Goal: Task Accomplishment & Management: Complete application form

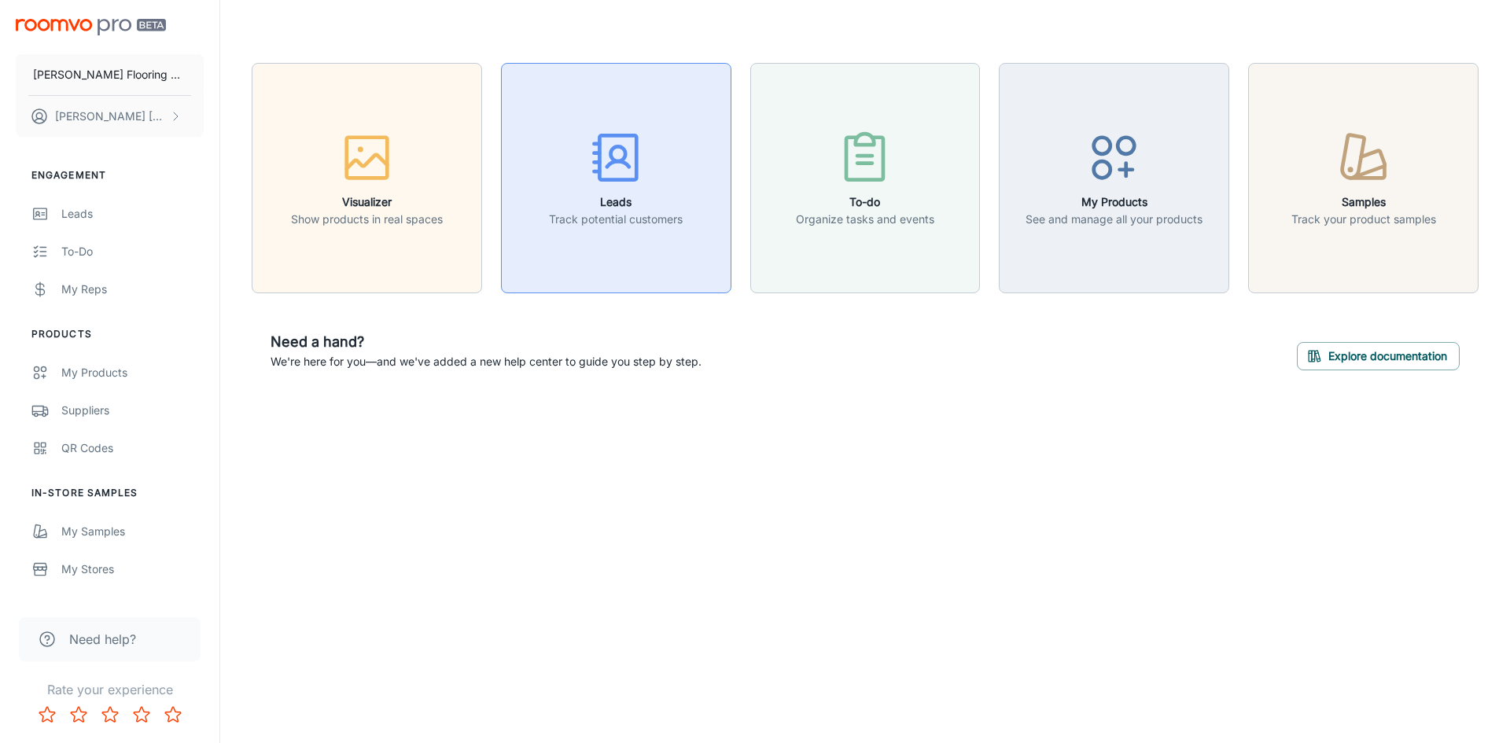
click at [614, 175] on icon "button" at bounding box center [616, 157] width 59 height 59
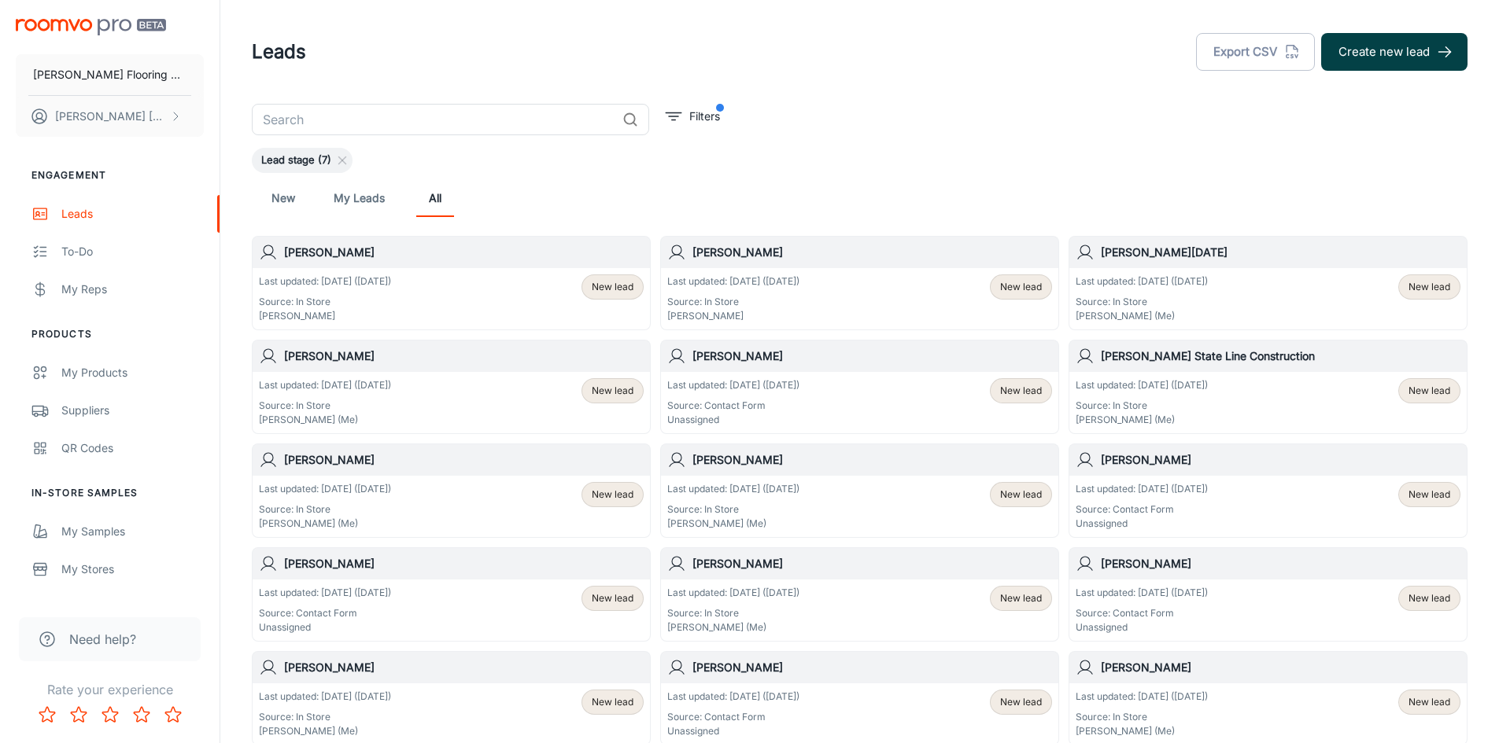
click at [1369, 52] on button "Create new lead" at bounding box center [1394, 52] width 146 height 38
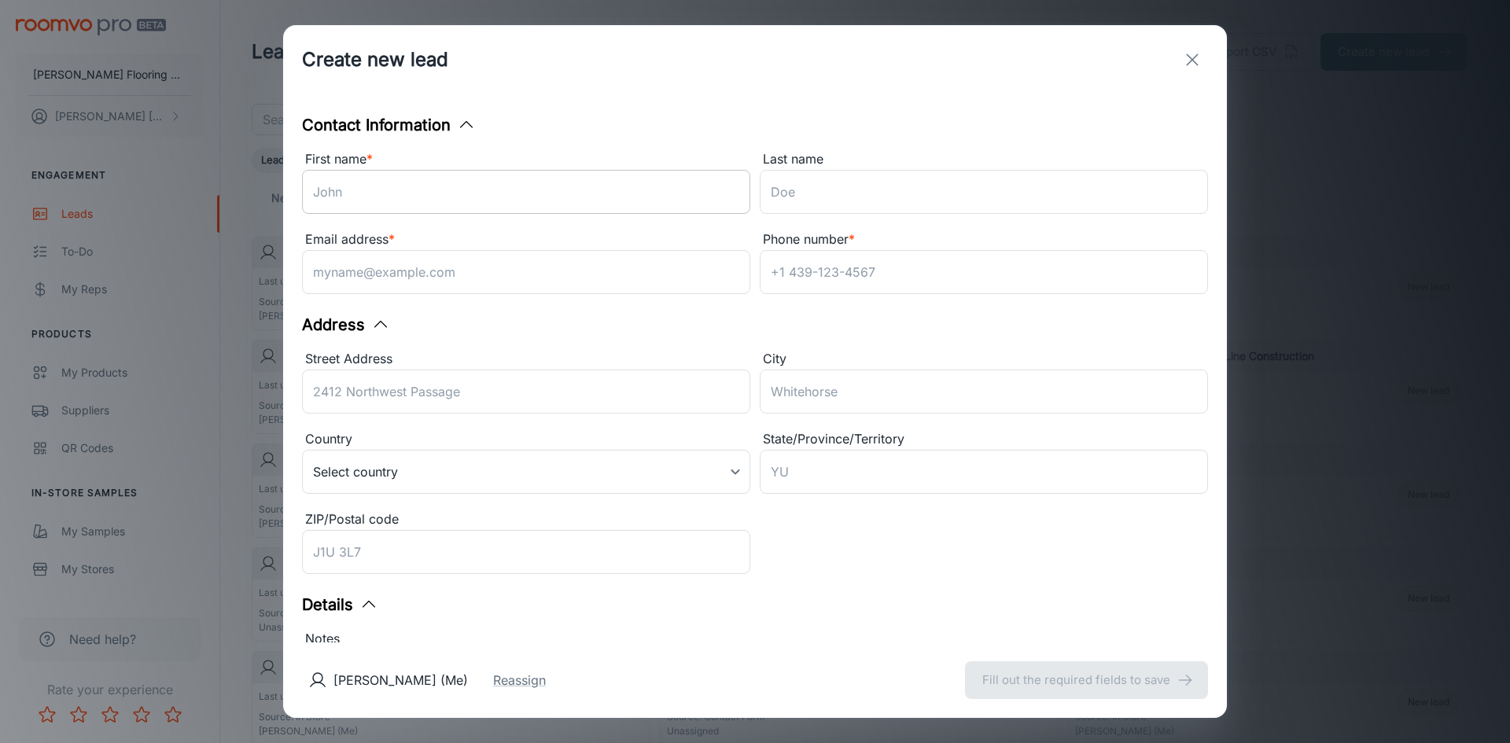
click at [439, 192] on input "First name *" at bounding box center [526, 192] width 448 height 44
click at [798, 198] on input "Last name" at bounding box center [984, 192] width 448 height 44
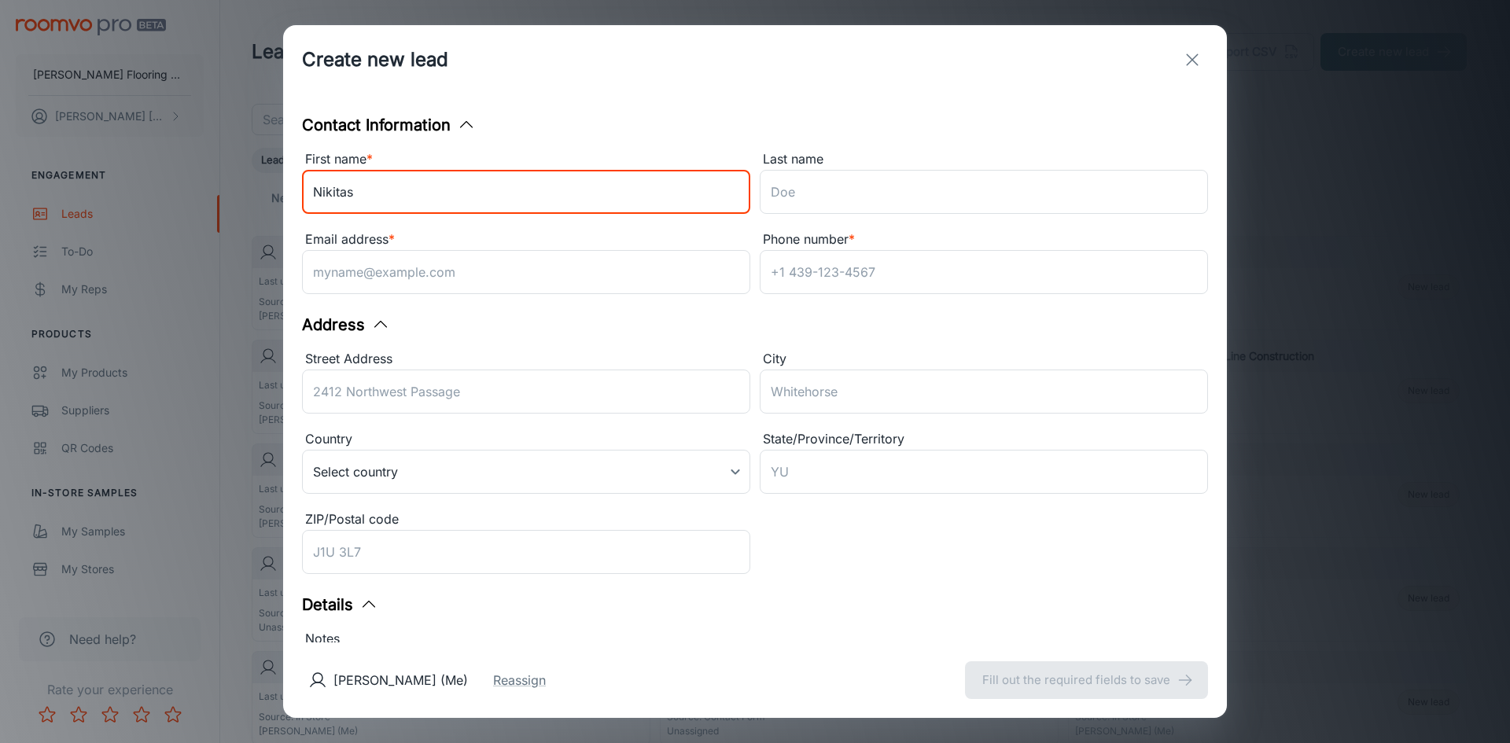
drag, startPoint x: 377, startPoint y: 196, endPoint x: 288, endPoint y: 199, distance: 88.9
click at [288, 199] on div "Contact Information First name * [PERSON_NAME] ​ Last name ​ Email address * ​ …" at bounding box center [755, 368] width 944 height 548
type input "[PERSON_NAME] and [PERSON_NAME]"
click at [773, 185] on input "Last name" at bounding box center [984, 192] width 448 height 44
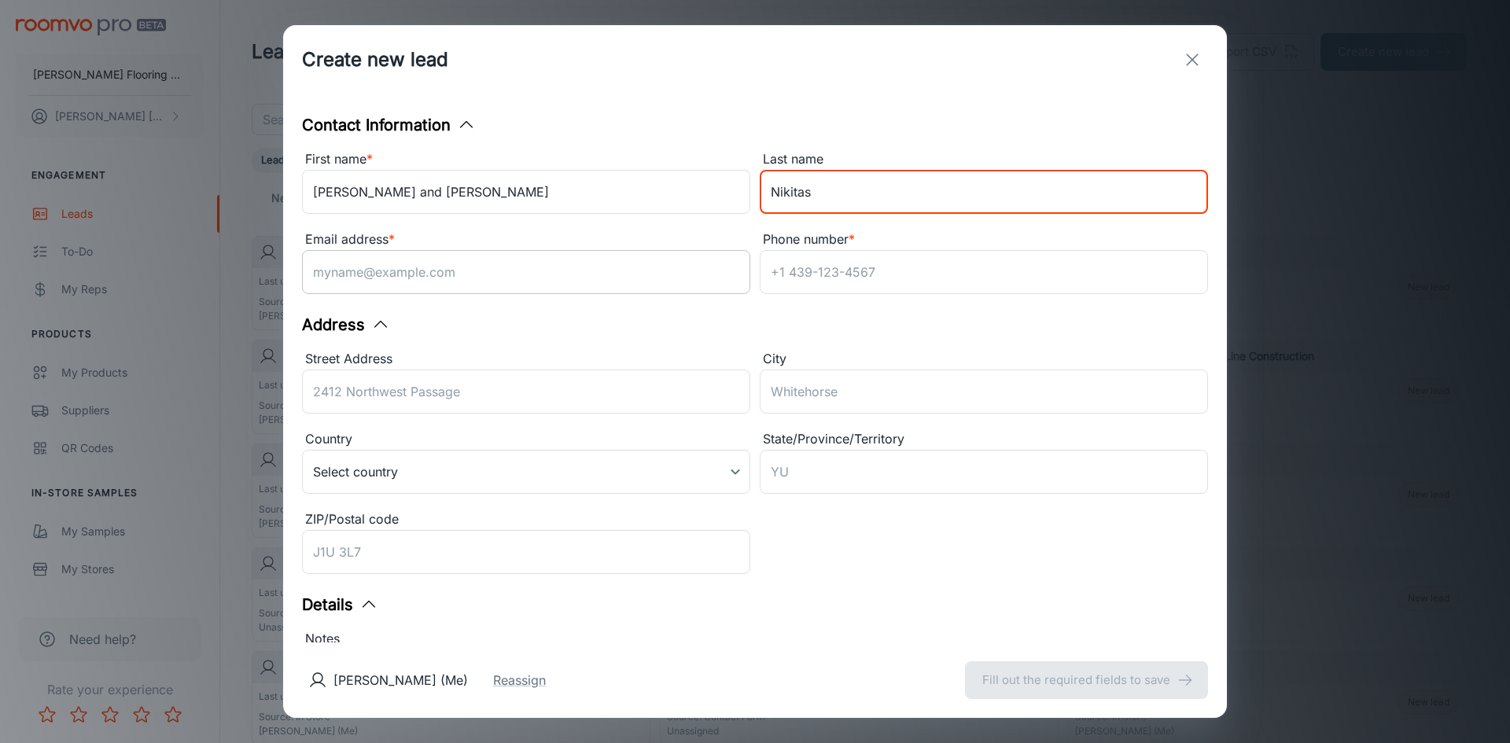
type input "Nikitas"
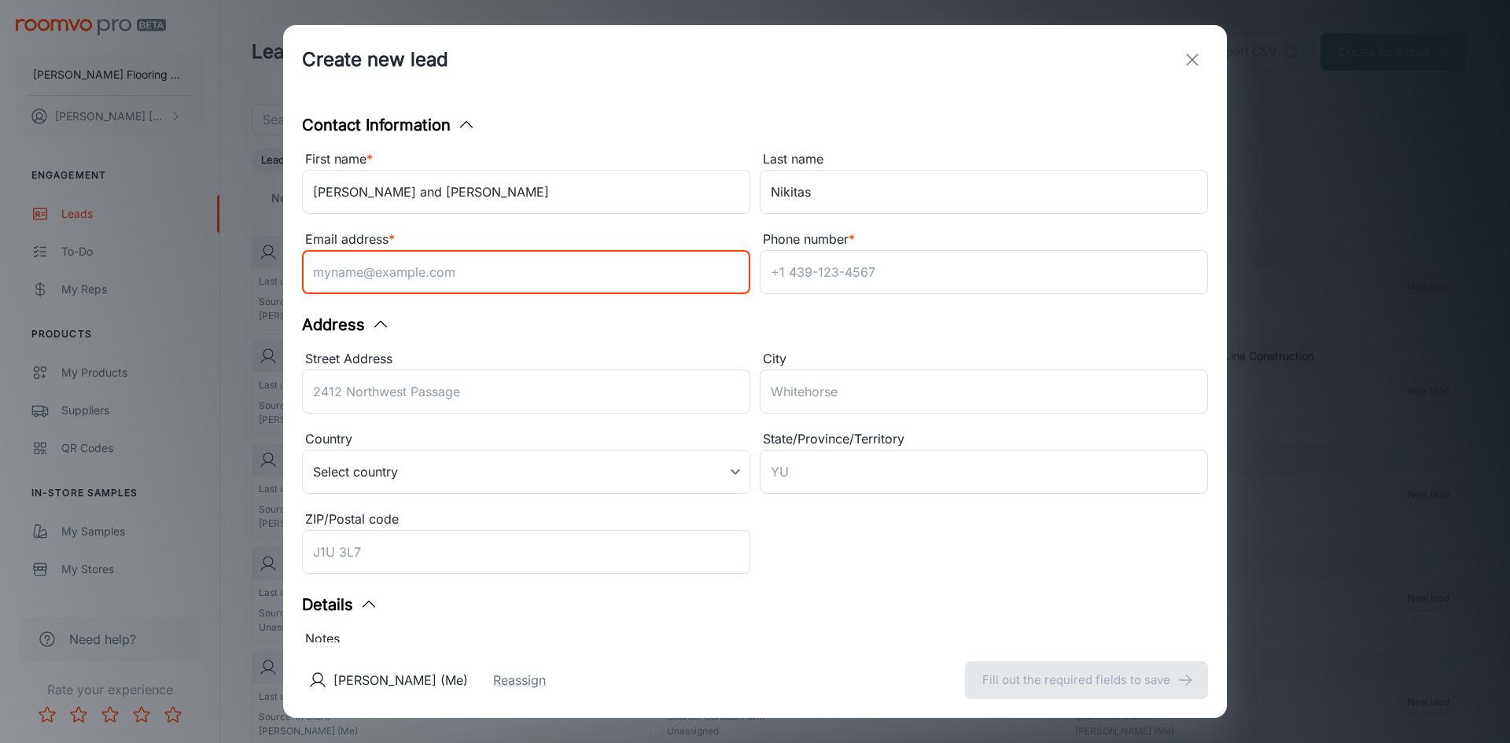
click at [511, 276] on input "Email address *" at bounding box center [526, 272] width 448 height 44
type input "[EMAIL_ADDRESS][DOMAIN_NAME]"
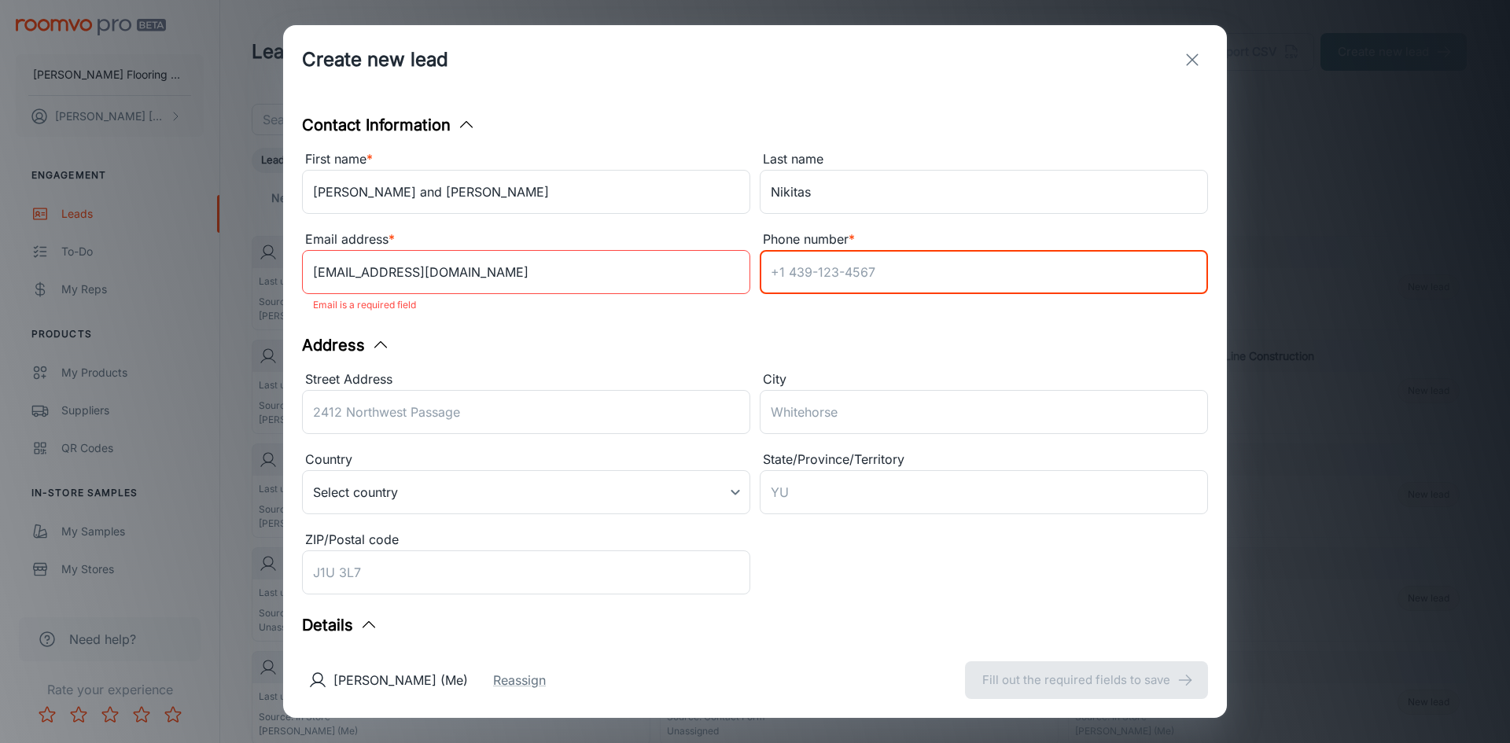
click at [770, 268] on input "Phone number *" at bounding box center [984, 272] width 448 height 44
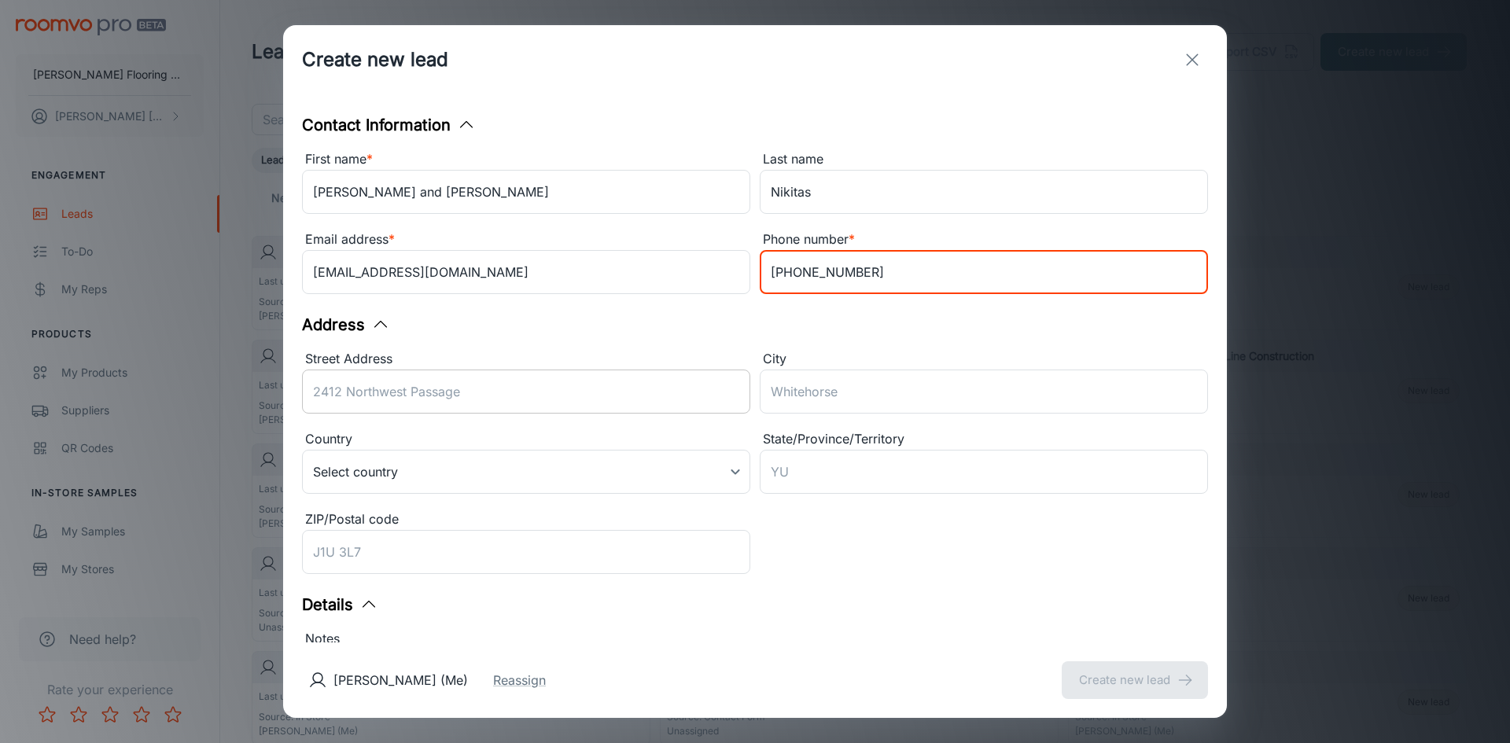
type input "[PHONE_NUMBER]"
click at [501, 399] on input "Street Address" at bounding box center [526, 392] width 448 height 44
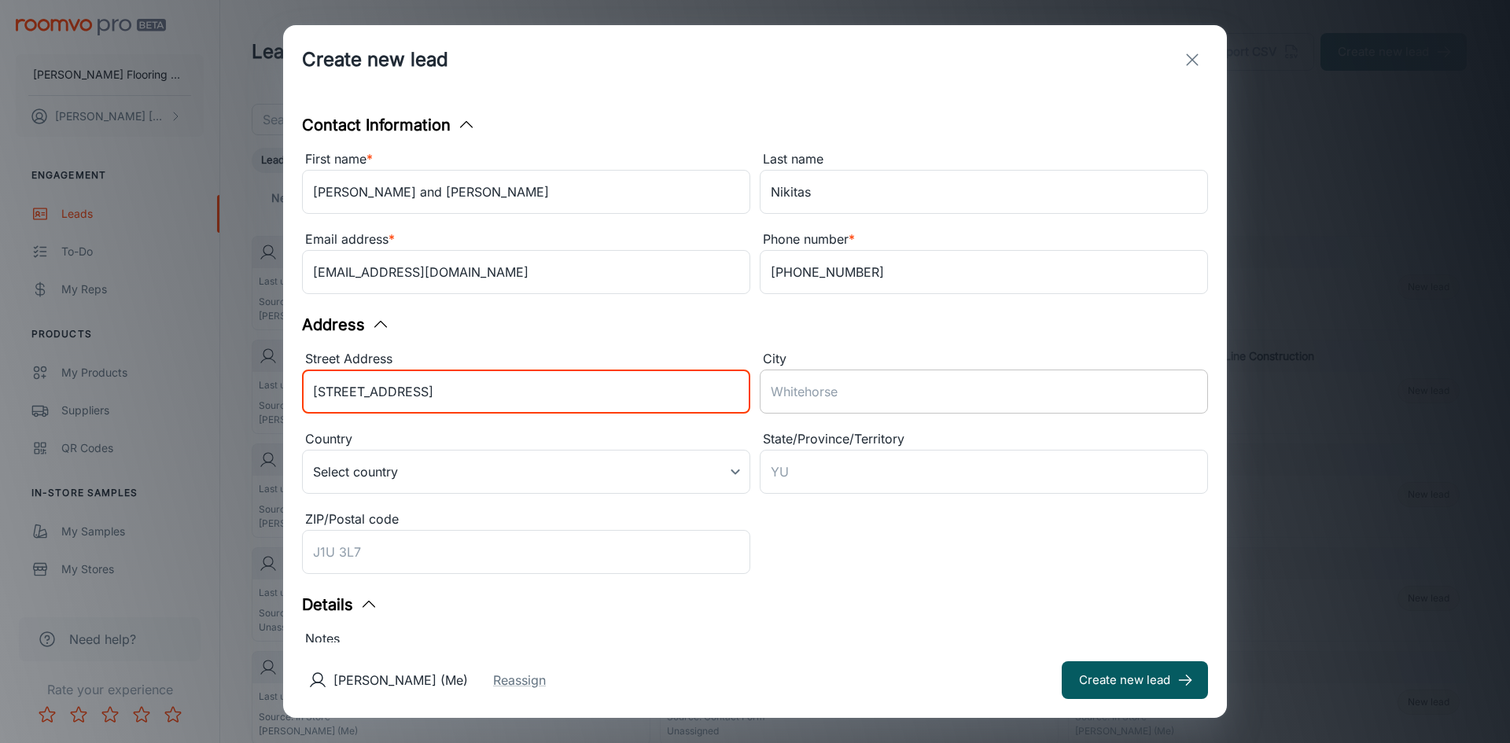
type input "[STREET_ADDRESS]"
click at [790, 393] on input "City" at bounding box center [984, 392] width 448 height 44
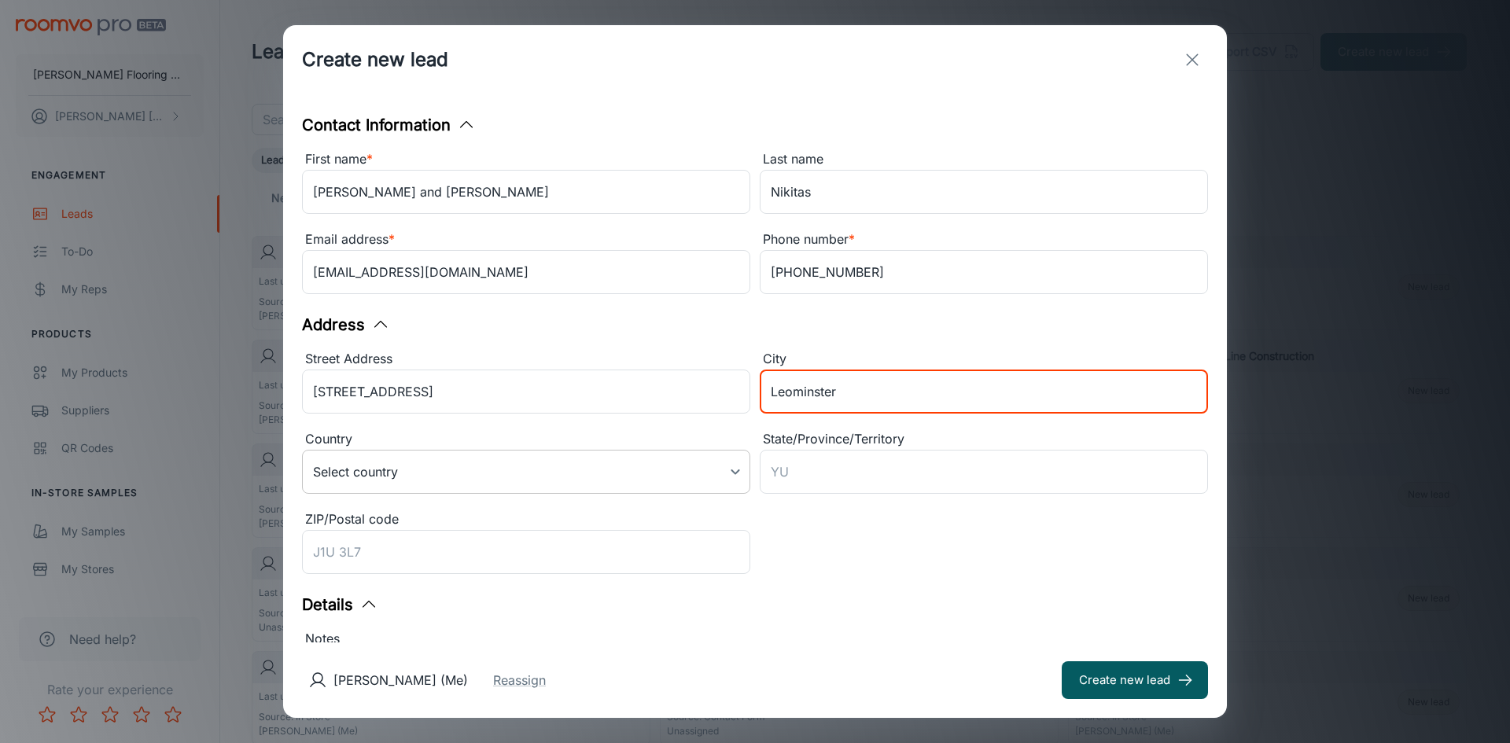
type input "Leominster"
click at [728, 467] on body "[PERSON_NAME] Flooring Center [PERSON_NAME] Engagement Leads To-do My Reps Prod…" at bounding box center [755, 371] width 1510 height 743
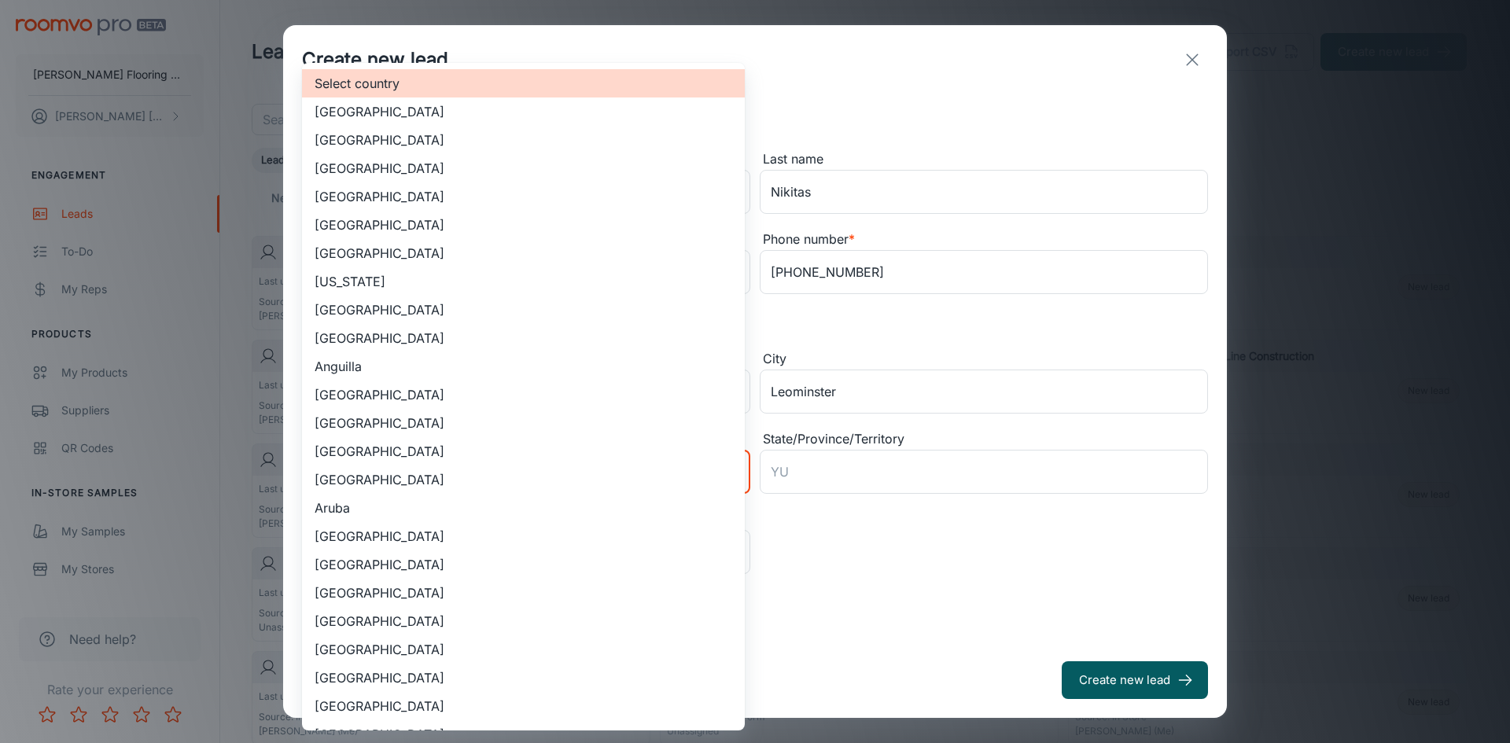
click at [400, 134] on li "[GEOGRAPHIC_DATA]" at bounding box center [523, 140] width 443 height 28
type input "US"
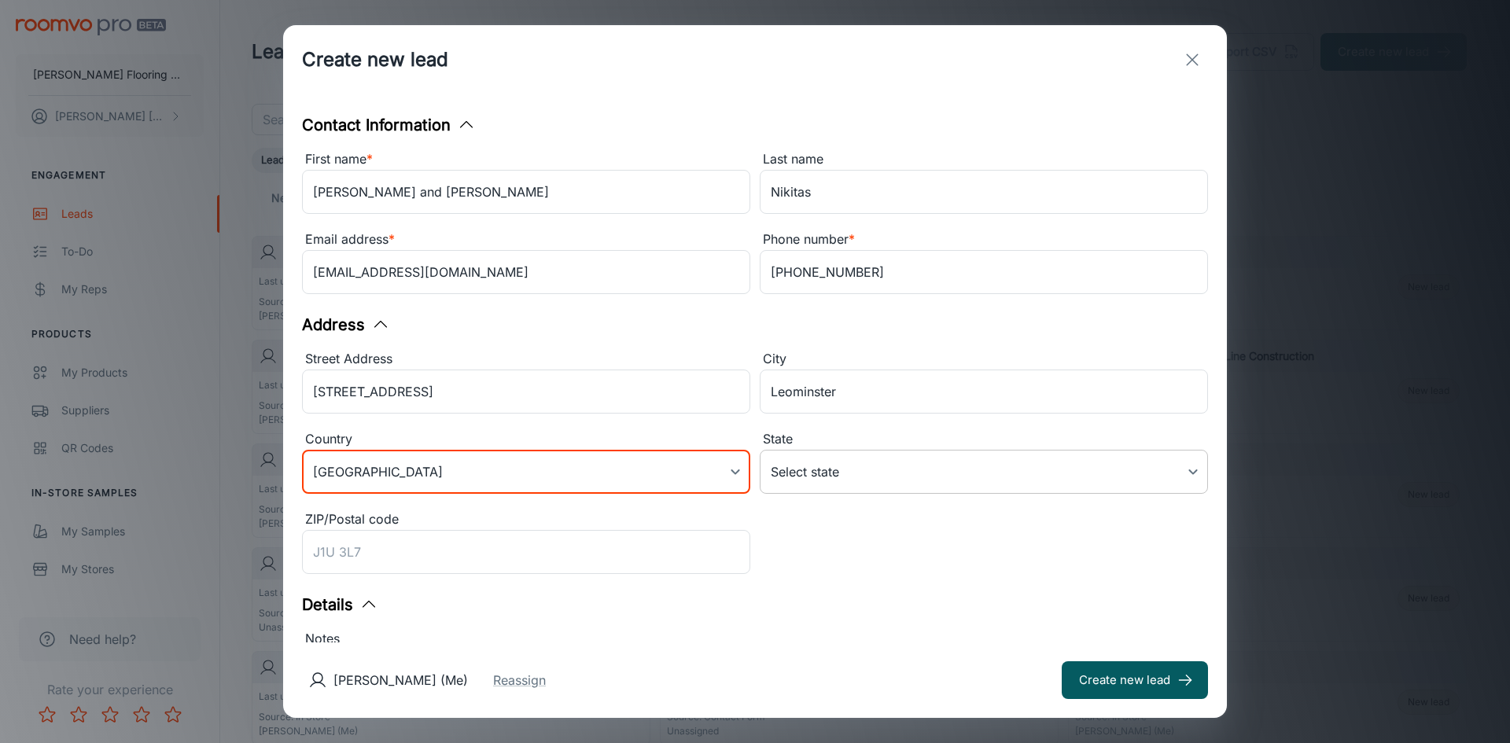
click at [860, 467] on body "[PERSON_NAME] Flooring Center [PERSON_NAME] Engagement Leads To-do My Reps Prod…" at bounding box center [755, 371] width 1510 height 743
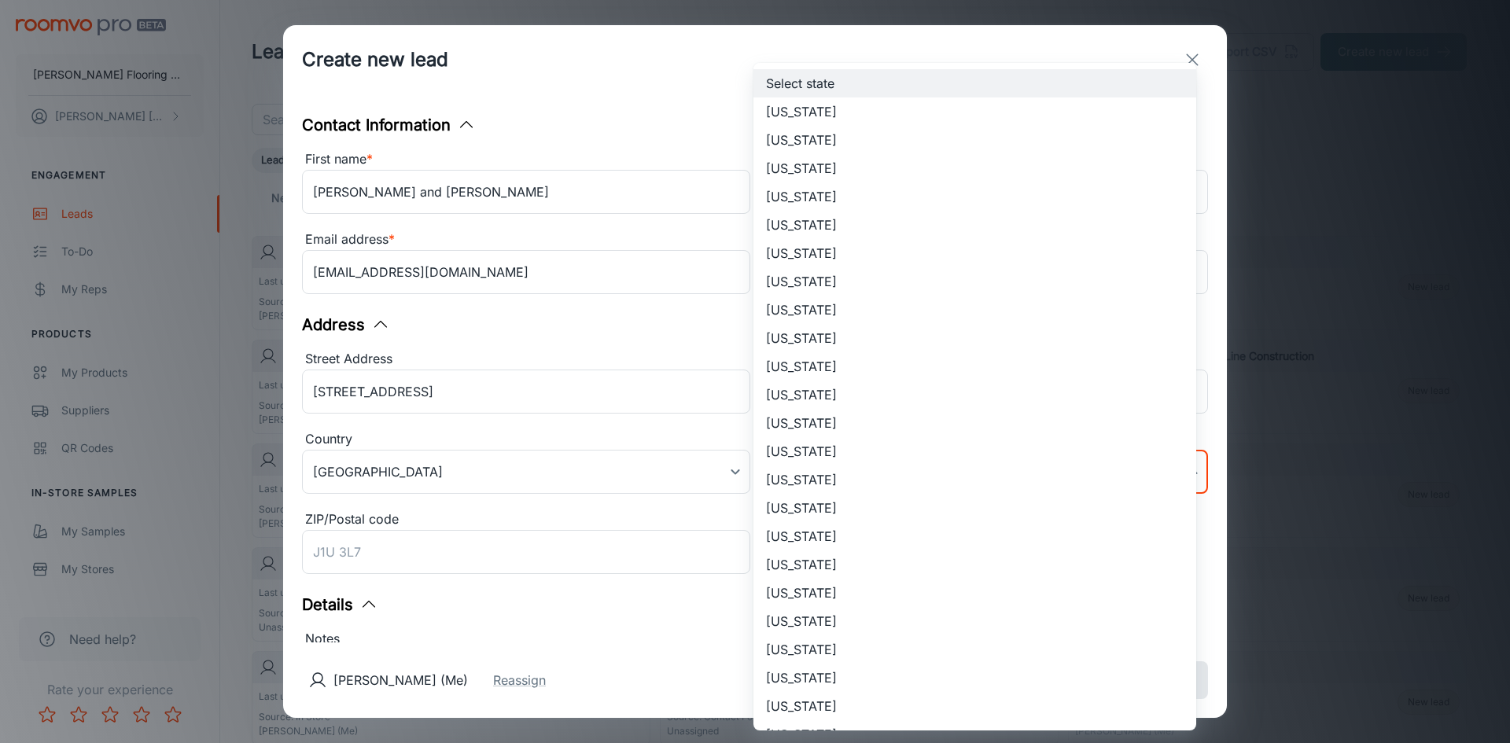
click at [806, 704] on li "[US_STATE]" at bounding box center [975, 706] width 443 height 28
type input "[US_STATE]"
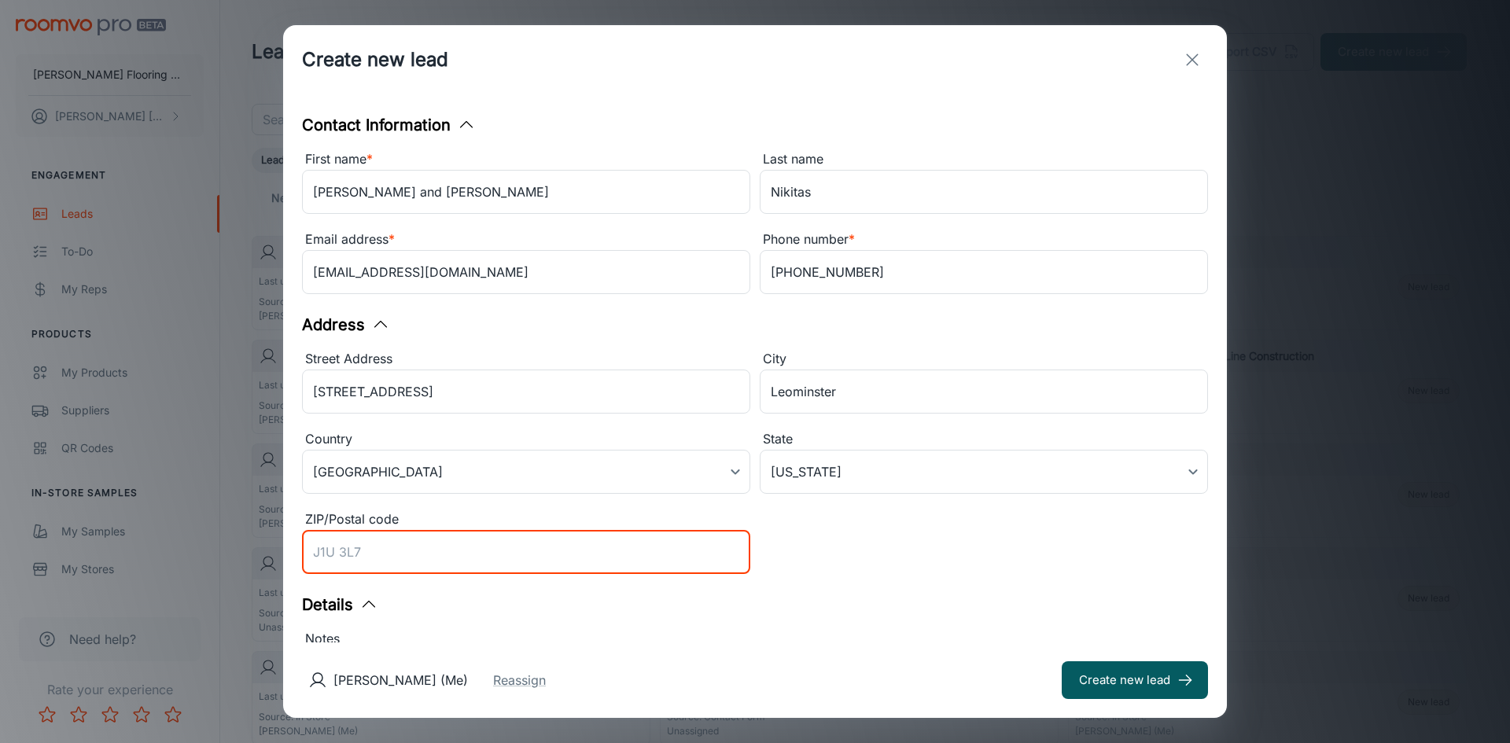
click at [352, 561] on input "ZIP/Postal code" at bounding box center [526, 552] width 448 height 44
type input "01453"
click at [1117, 684] on button "Create new lead" at bounding box center [1135, 681] width 146 height 38
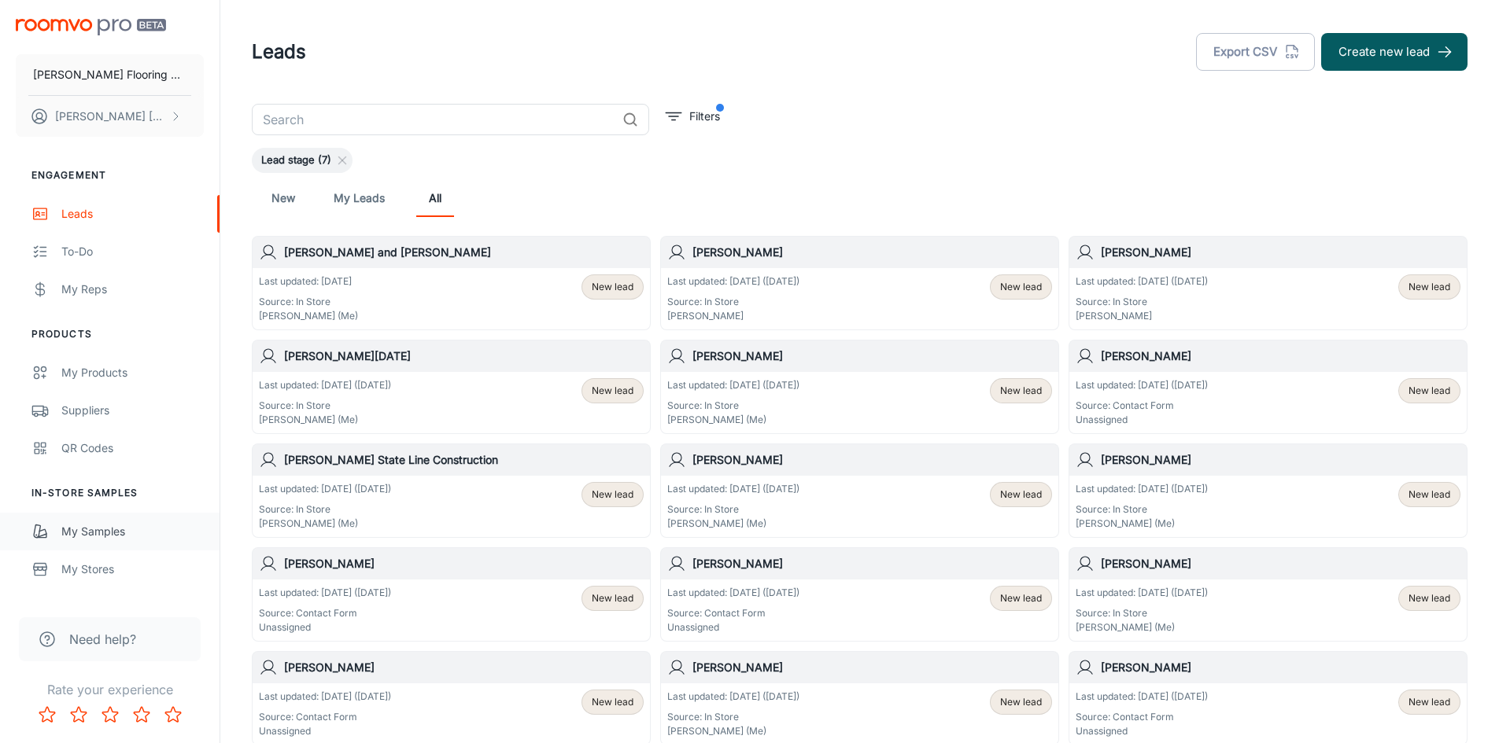
click at [82, 533] on div "My Samples" at bounding box center [132, 531] width 142 height 17
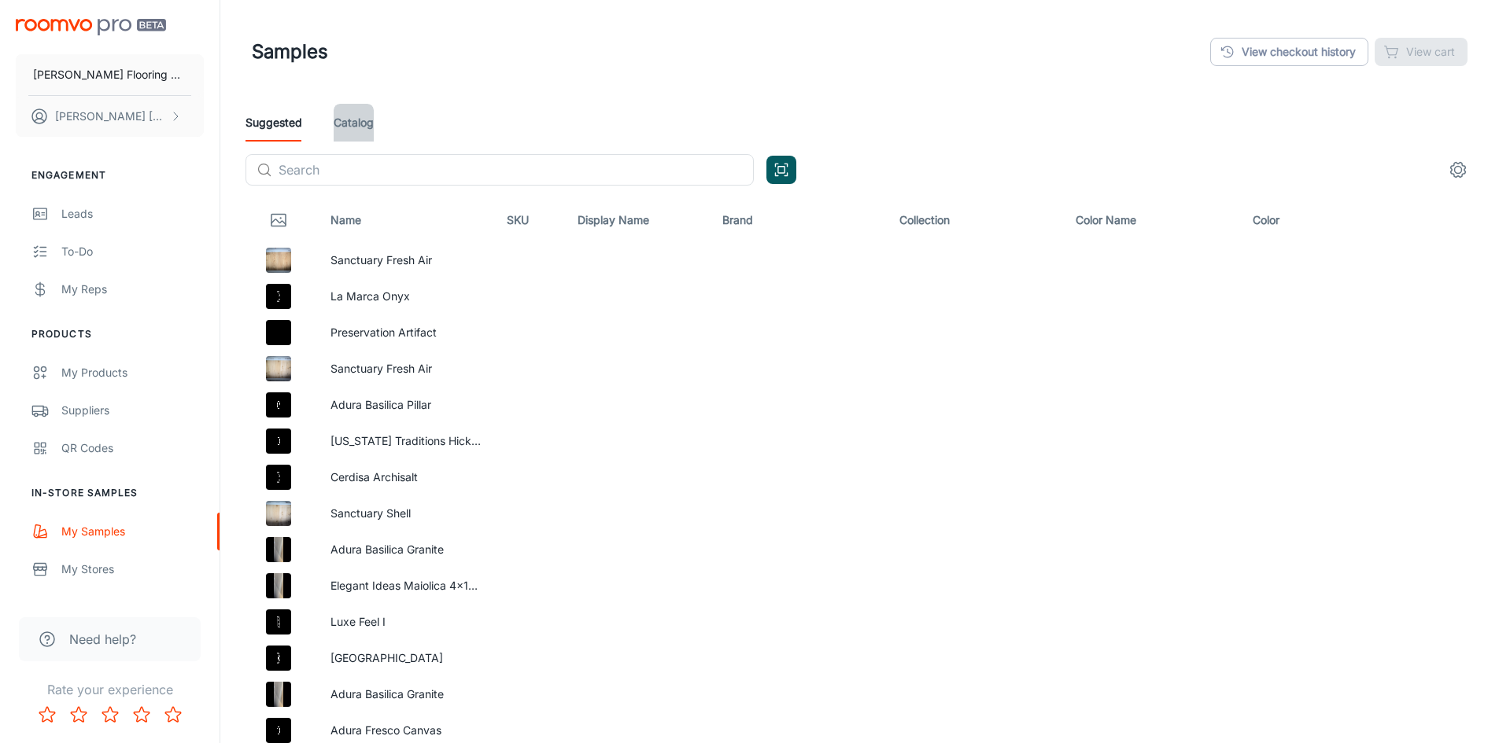
click at [350, 120] on link "Catalog" at bounding box center [354, 123] width 40 height 38
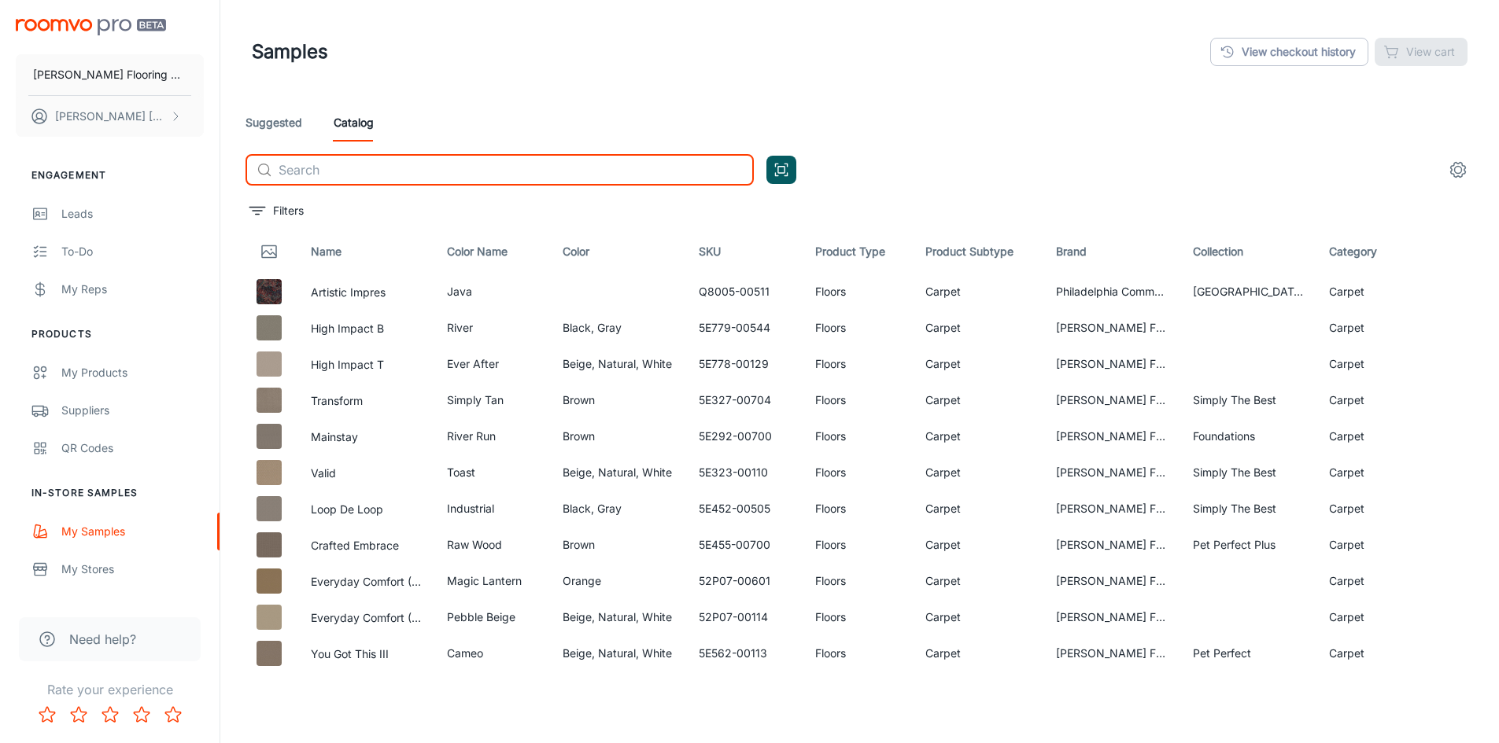
click at [316, 164] on input "text" at bounding box center [515, 169] width 475 height 31
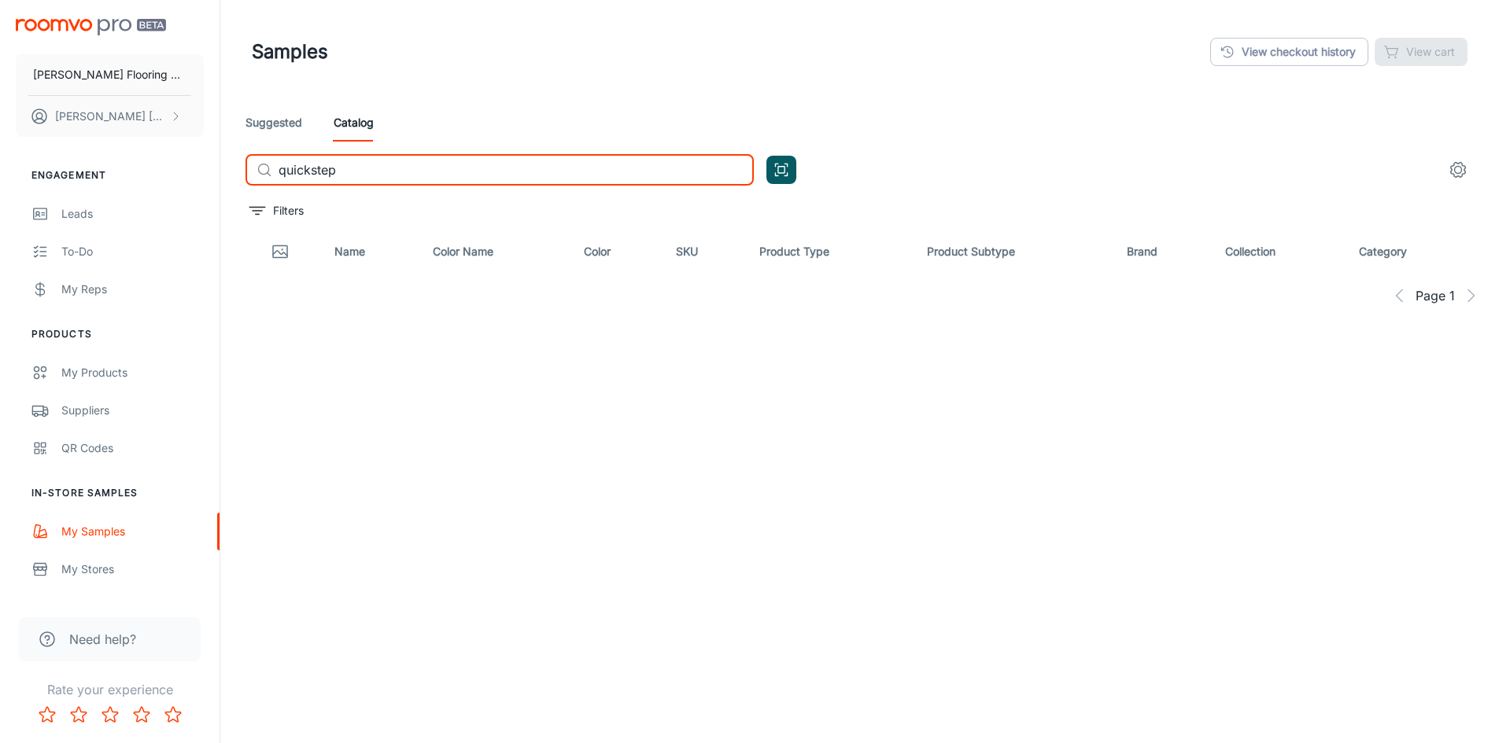
drag, startPoint x: 343, startPoint y: 170, endPoint x: 282, endPoint y: 173, distance: 61.4
click at [282, 173] on input "quickstep" at bounding box center [515, 169] width 475 height 31
drag, startPoint x: 327, startPoint y: 168, endPoint x: 265, endPoint y: 171, distance: 62.2
click at [265, 171] on div "​ vestia ​" at bounding box center [499, 169] width 508 height 31
drag, startPoint x: 422, startPoint y: 175, endPoint x: 346, endPoint y: 168, distance: 76.6
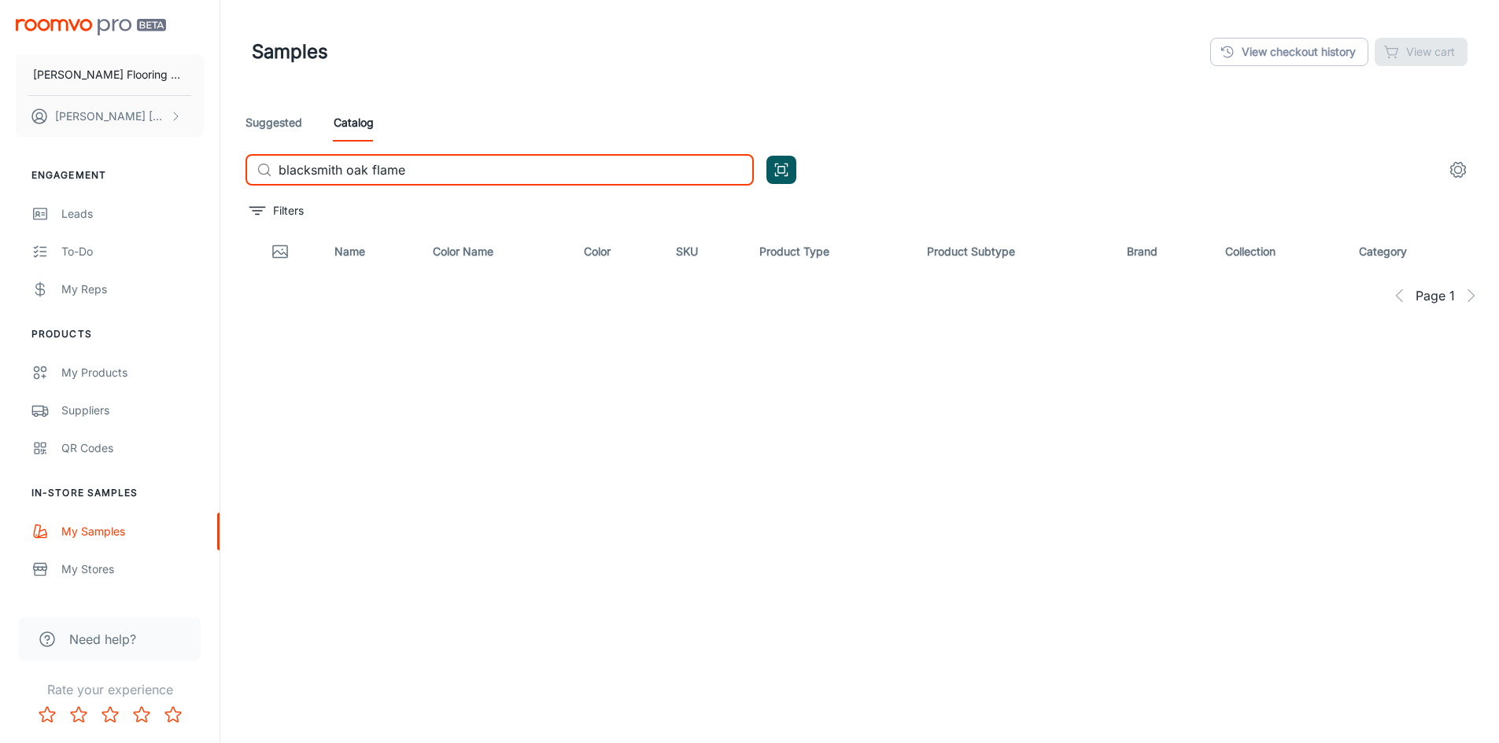
click at [346, 168] on input "blacksmith oak flame" at bounding box center [515, 169] width 475 height 31
drag, startPoint x: 347, startPoint y: 167, endPoint x: 278, endPoint y: 171, distance: 68.6
click at [278, 171] on input "blacksmith" at bounding box center [515, 169] width 475 height 31
type input "reclaime"
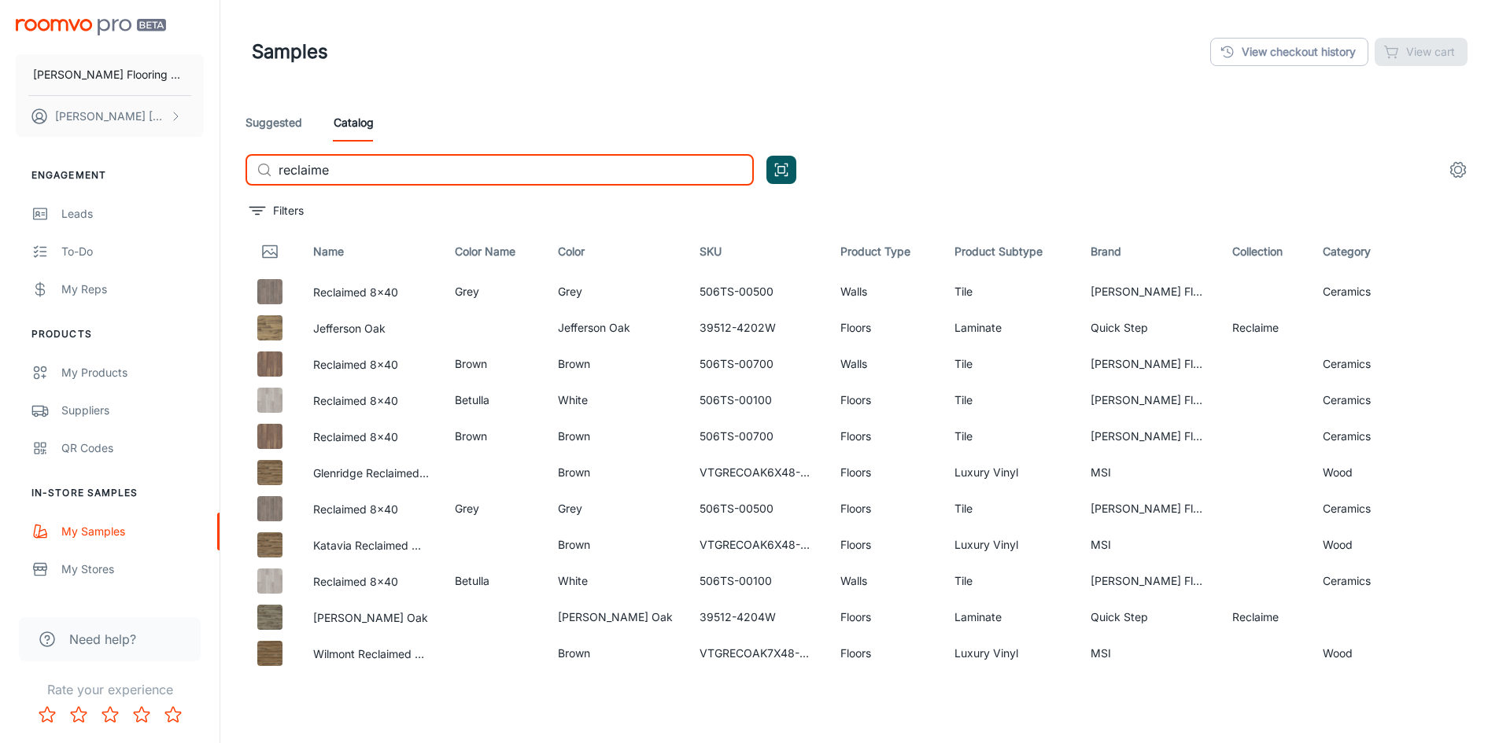
drag, startPoint x: 346, startPoint y: 169, endPoint x: 213, endPoint y: 175, distance: 133.1
click at [213, 175] on div "[PERSON_NAME] Flooring Center [PERSON_NAME] Engagement Leads To-do My Reps Prod…" at bounding box center [749, 412] width 1499 height 824
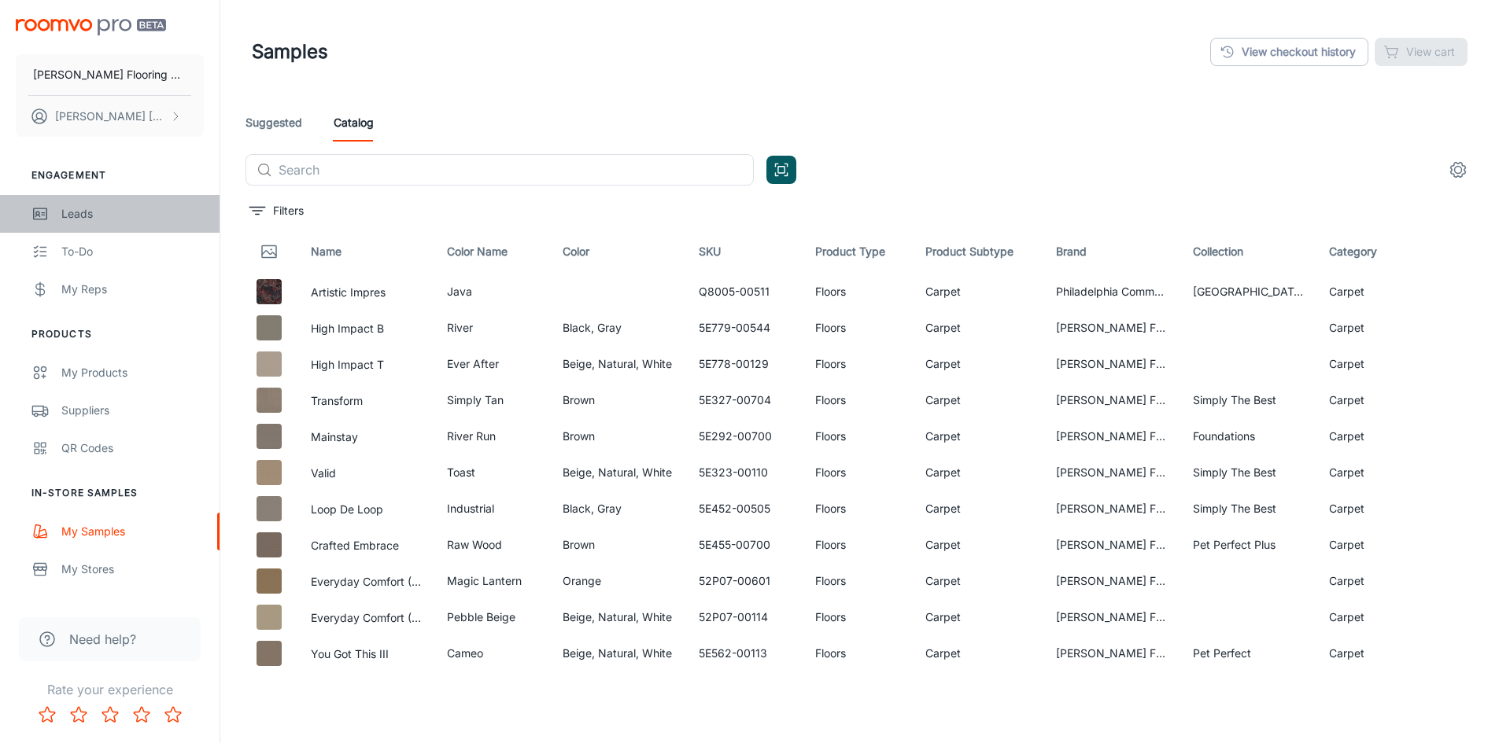
click at [81, 215] on div "Leads" at bounding box center [132, 213] width 142 height 17
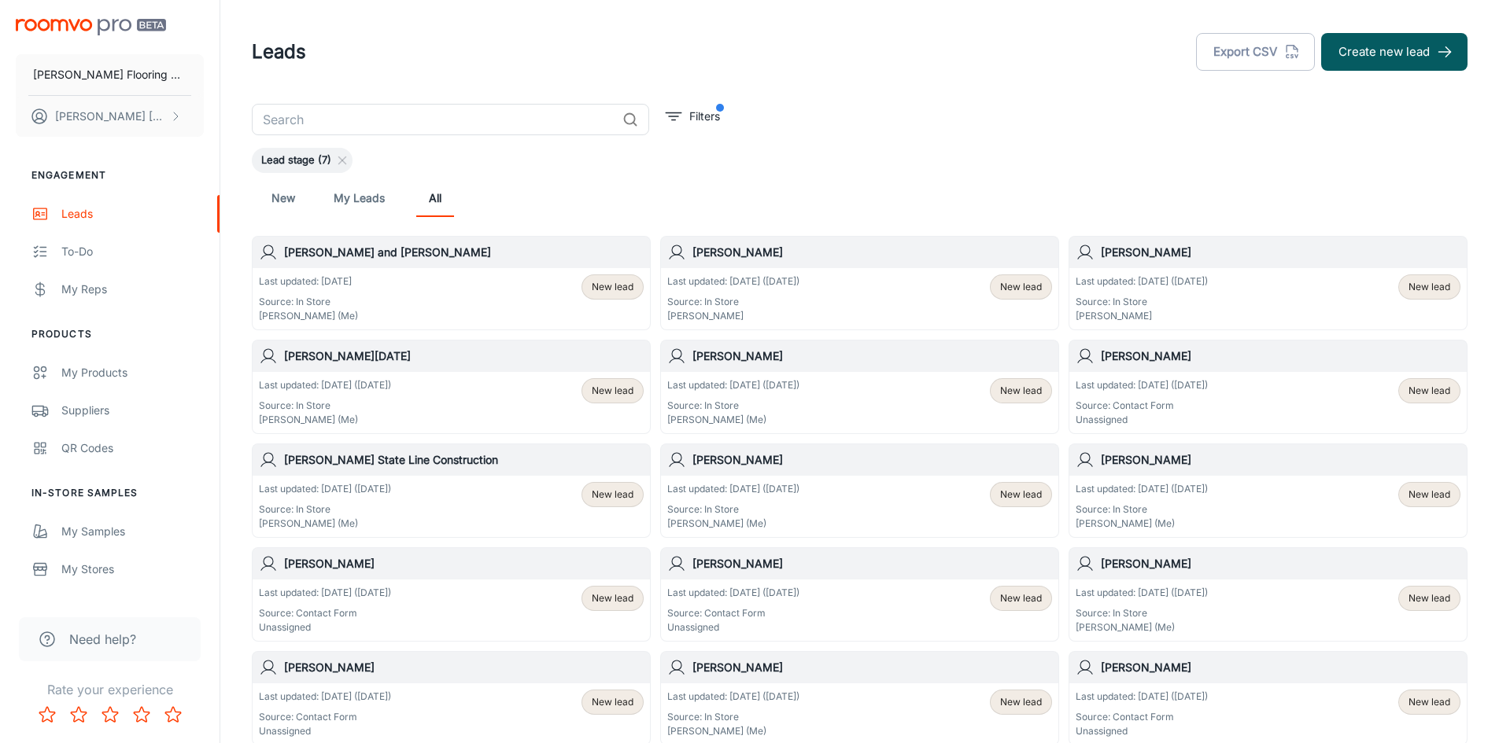
click at [379, 254] on h6 "[PERSON_NAME] and [PERSON_NAME]" at bounding box center [464, 252] width 360 height 17
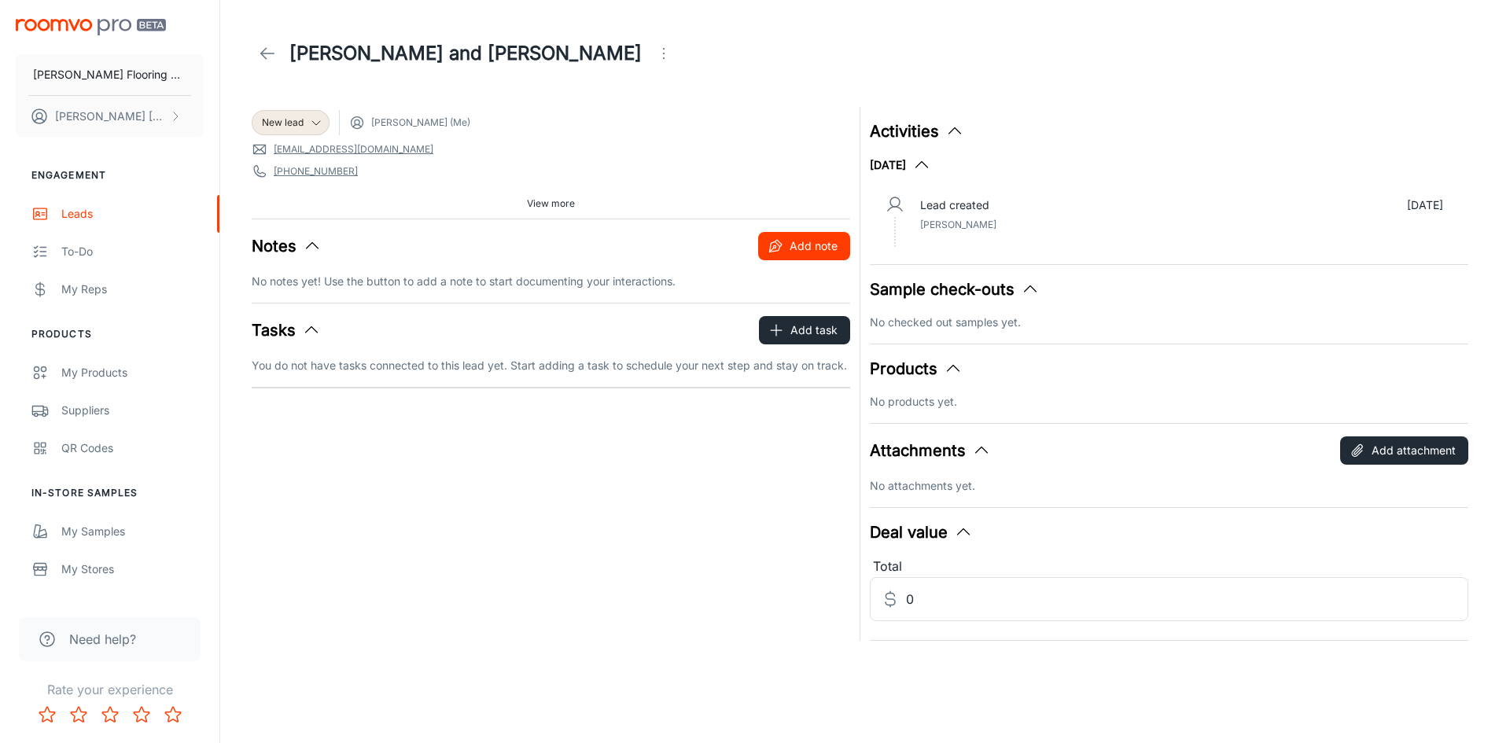
click at [810, 245] on button "Add note" at bounding box center [804, 246] width 92 height 28
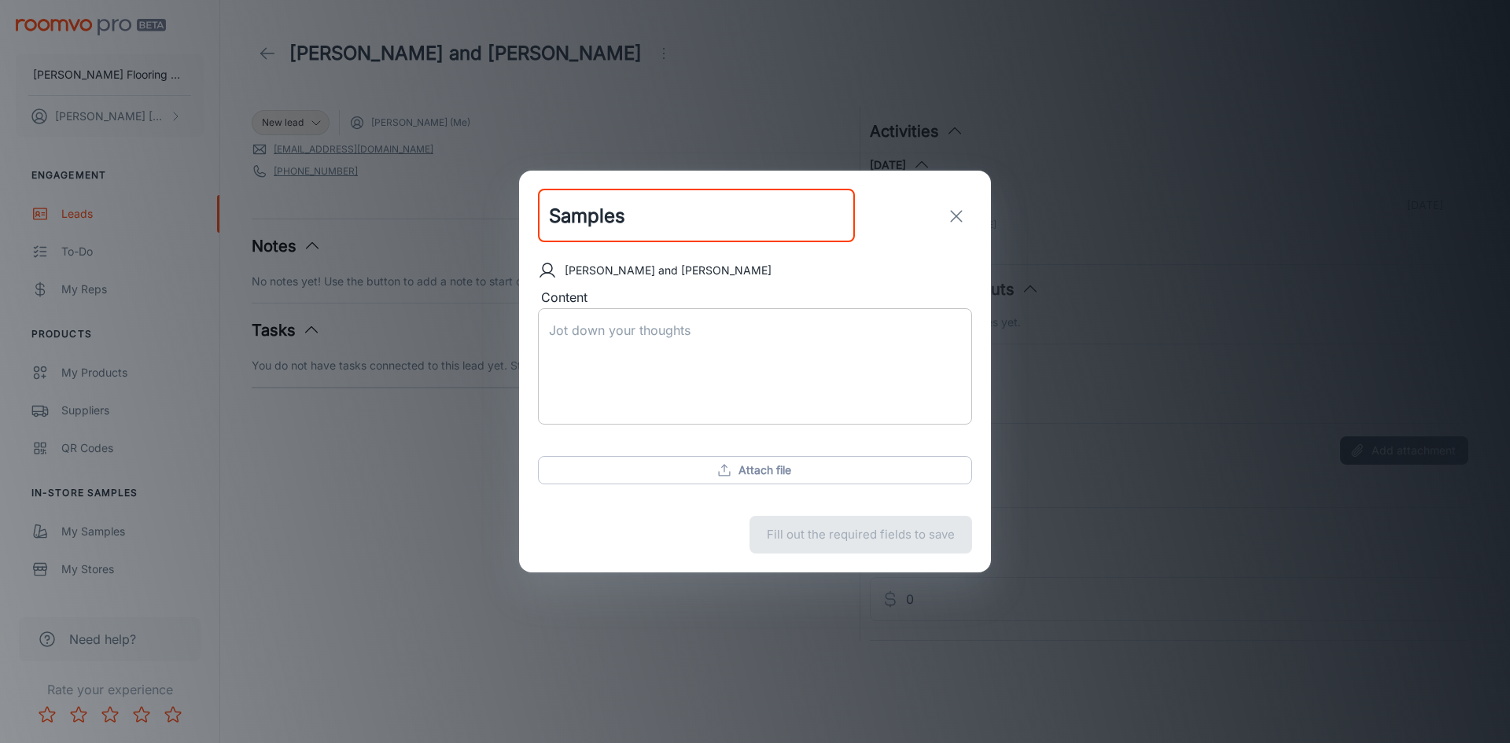
type input "Samples"
click at [573, 334] on textarea "Content" at bounding box center [755, 367] width 412 height 90
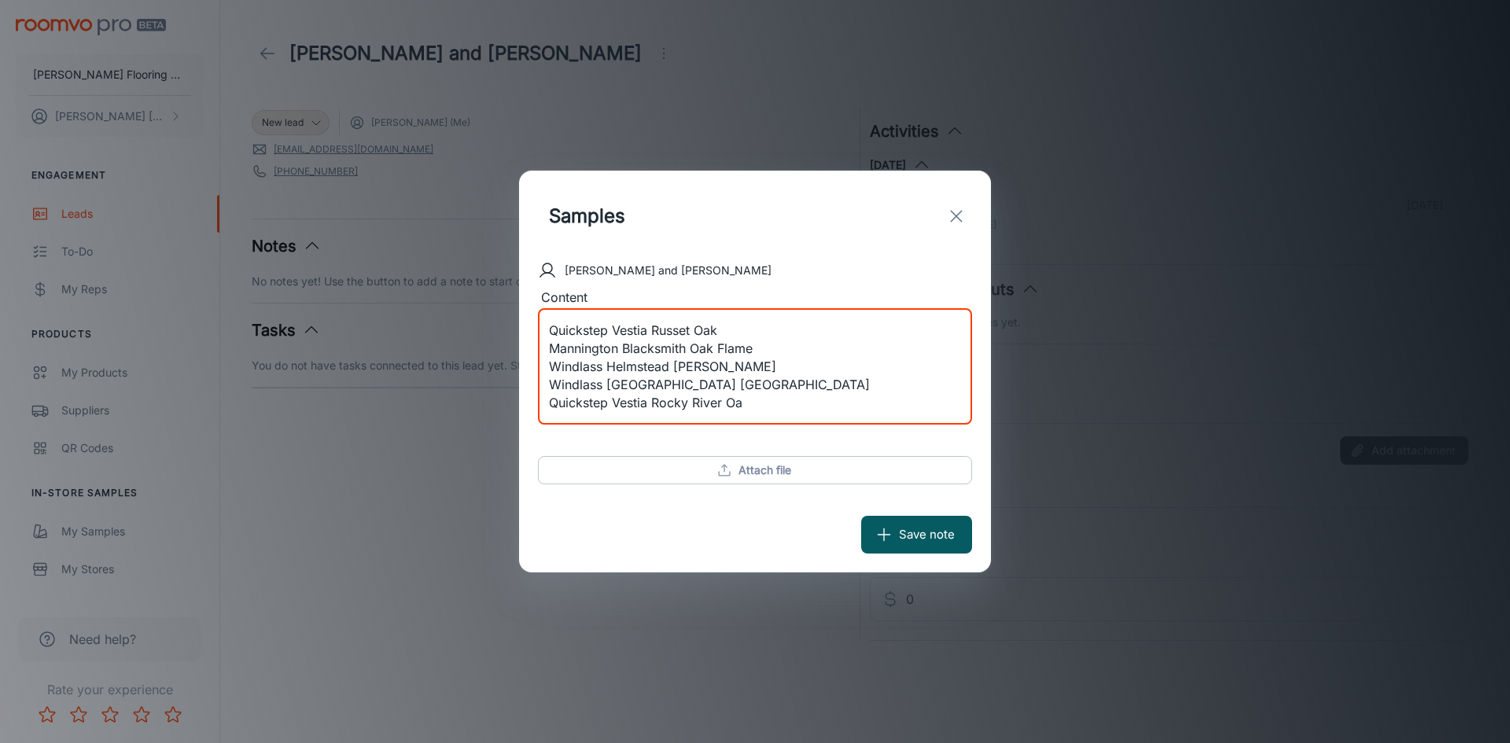
scroll to position [17, 0]
type textarea "Quickstep Vestia Russet Oak Mannington Blacksmith Oak Flame Windlass Helmstead …"
click at [916, 537] on button "Save note" at bounding box center [916, 535] width 111 height 38
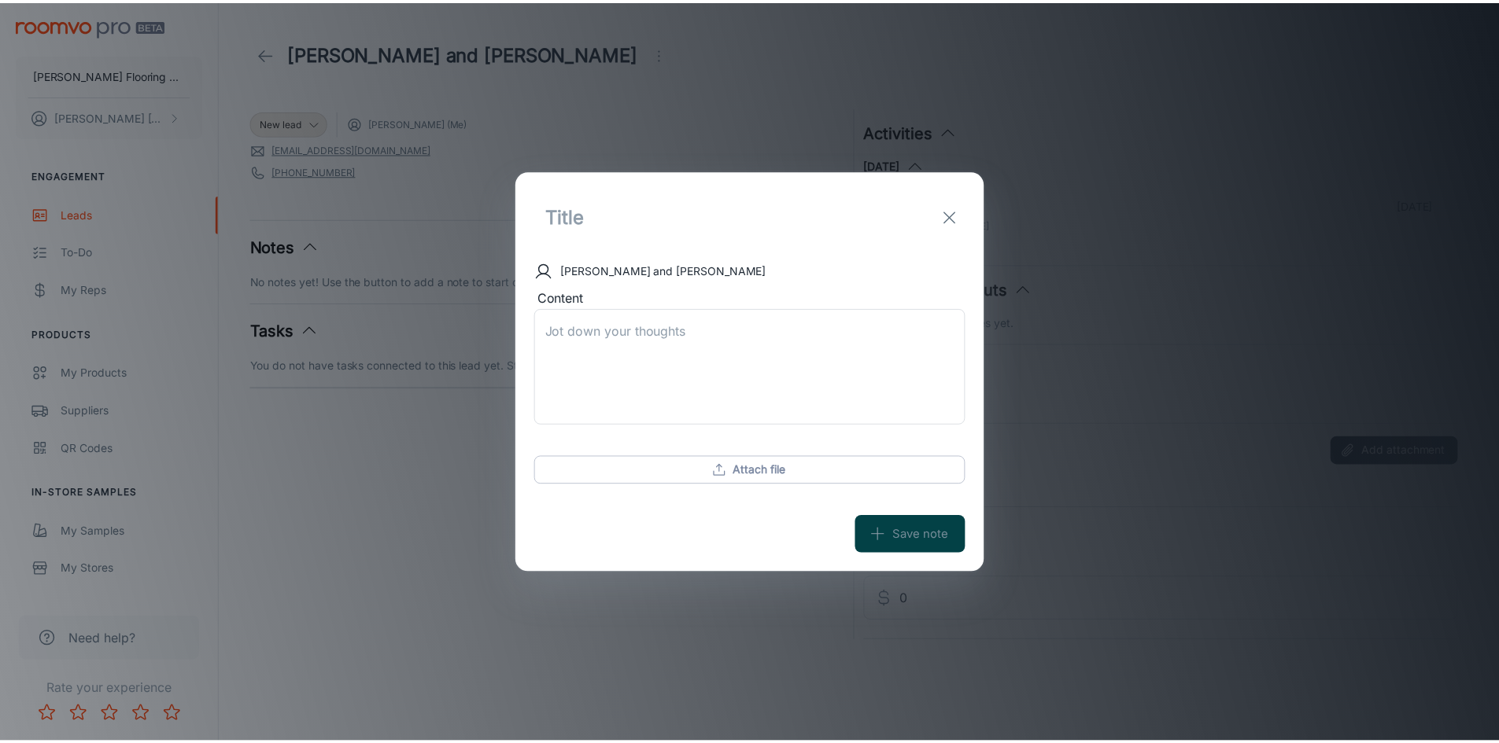
scroll to position [0, 0]
